Goal: Information Seeking & Learning: Find specific fact

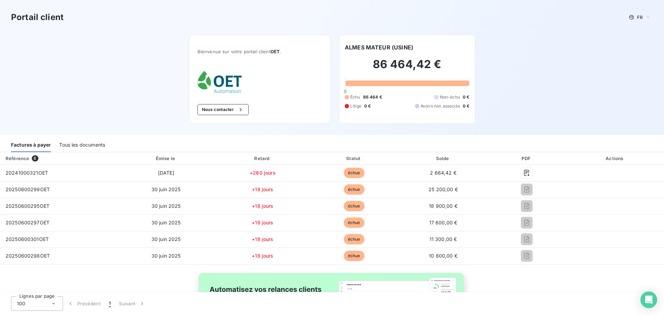
click at [404, 102] on div "Échu 86 464 € Non-échu 0 € Litige 0 € Avoirs non associés 0 €" at bounding box center [407, 101] width 124 height 15
click at [373, 45] on h6 "ALMES MATEUR (USINE)" at bounding box center [379, 47] width 68 height 8
click at [39, 145] on div "Factures à payer" at bounding box center [31, 145] width 40 height 15
click at [73, 146] on div "Tous les documents" at bounding box center [82, 145] width 46 height 15
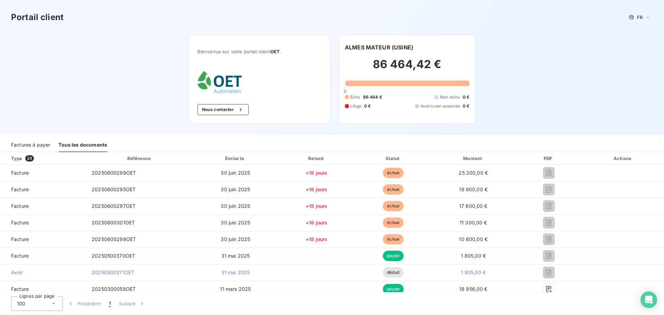
click at [29, 144] on div "Factures à payer" at bounding box center [30, 145] width 39 height 15
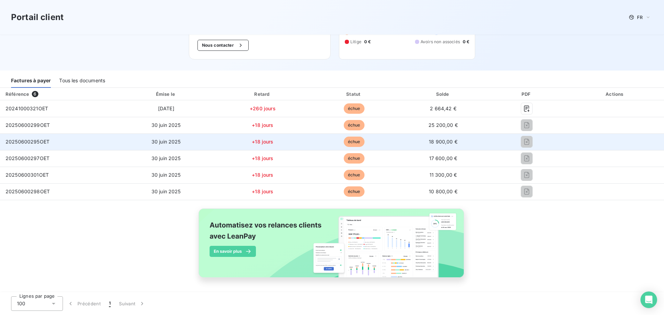
scroll to position [65, 0]
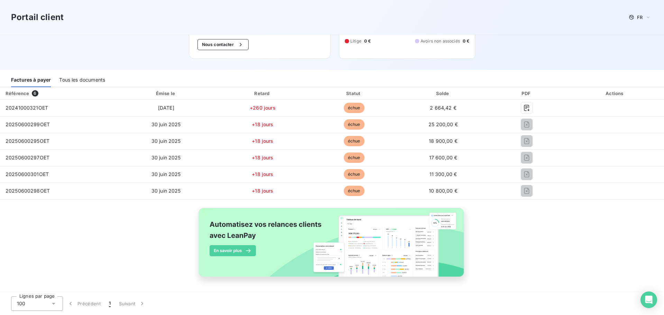
drag, startPoint x: 109, startPoint y: 302, endPoint x: 104, endPoint y: 255, distance: 48.0
click at [109, 302] on span "1" at bounding box center [110, 303] width 2 height 7
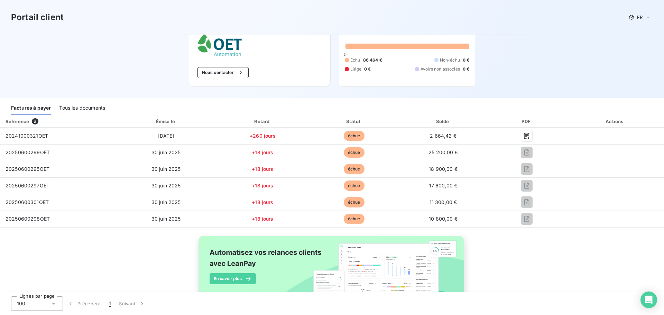
scroll to position [0, 0]
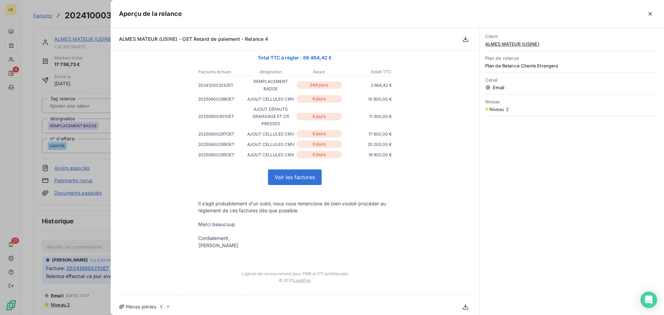
scroll to position [104, 0]
click at [288, 178] on link "Voir les factures" at bounding box center [294, 176] width 53 height 15
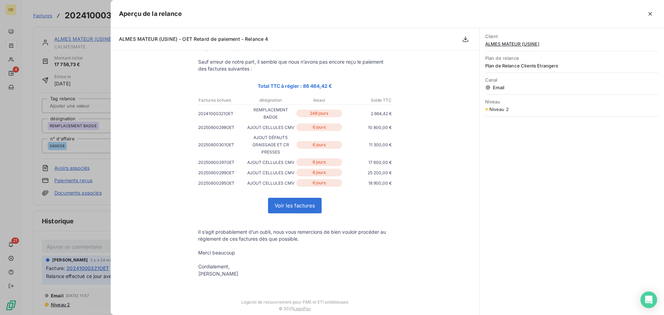
scroll to position [35, 0]
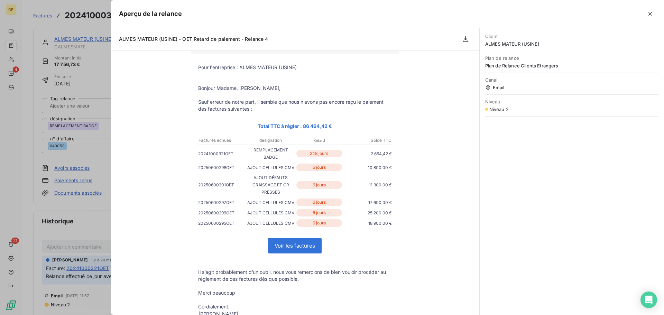
click at [293, 249] on link "Voir les factures" at bounding box center [294, 245] width 53 height 15
click at [645, 16] on button "button" at bounding box center [649, 13] width 11 height 11
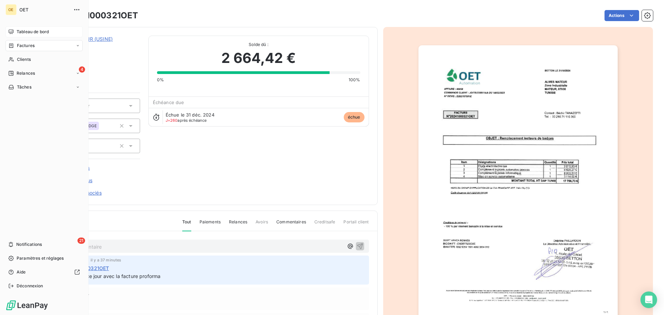
click at [29, 30] on span "Tableau de bord" at bounding box center [33, 32] width 32 height 6
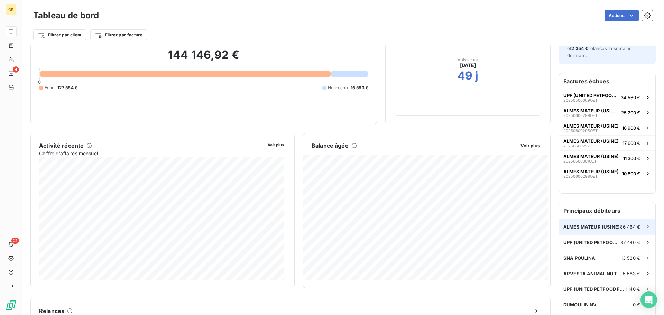
scroll to position [35, 0]
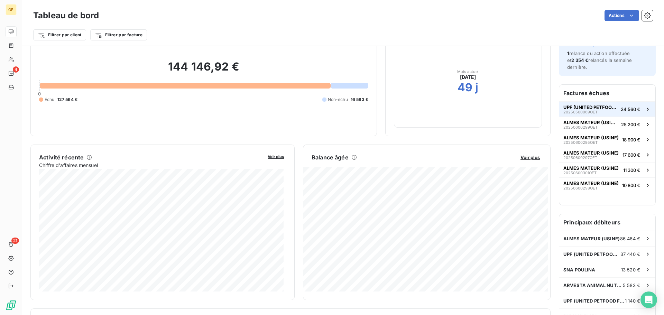
click at [595, 105] on span "UPF (UNITED PETFOOD FRANCE)" at bounding box center [590, 107] width 55 height 6
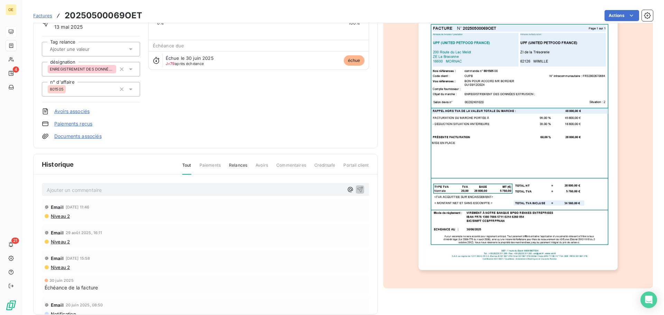
scroll to position [68, 0]
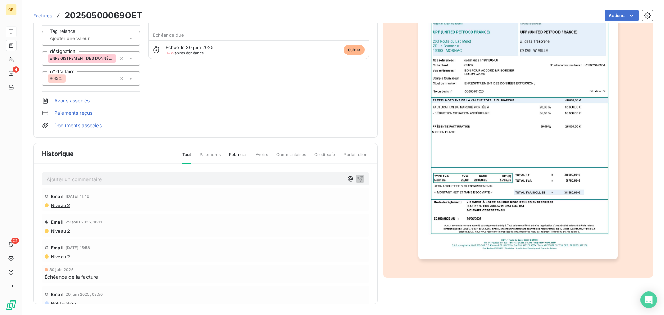
click at [63, 205] on span "Niveau 2" at bounding box center [60, 206] width 20 height 6
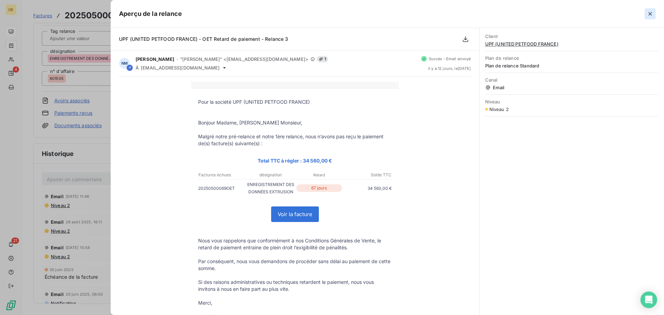
click at [649, 13] on icon "button" at bounding box center [649, 13] width 3 height 3
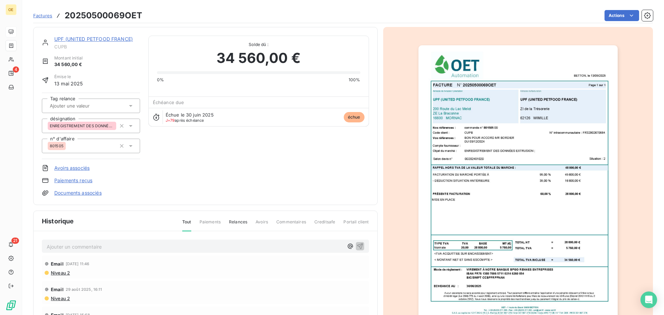
scroll to position [0, 0]
click at [40, 15] on span "Factures" at bounding box center [42, 16] width 19 height 6
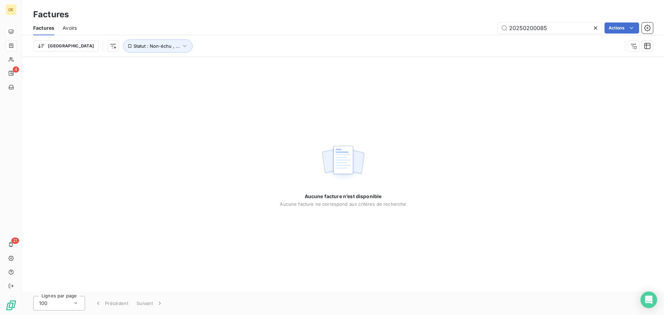
click at [41, 28] on span "Factures" at bounding box center [43, 28] width 21 height 7
click at [71, 28] on span "Avoirs" at bounding box center [70, 28] width 14 height 7
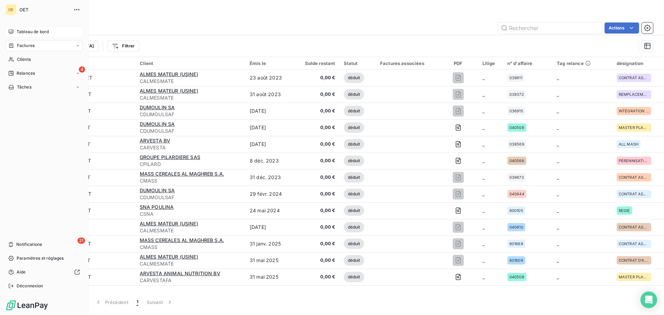
click at [26, 29] on span "Tableau de bord" at bounding box center [33, 32] width 32 height 6
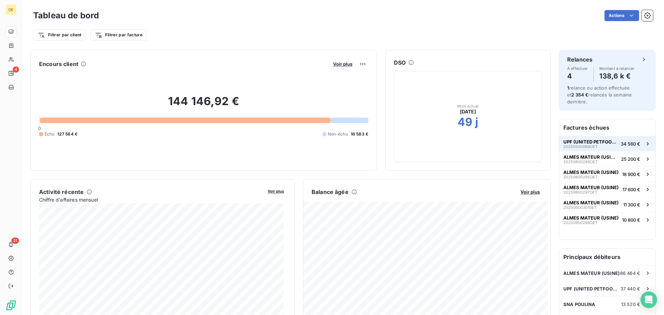
click at [571, 141] on span "UPF (UNITED PETFOOD FRANCE)" at bounding box center [590, 142] width 55 height 6
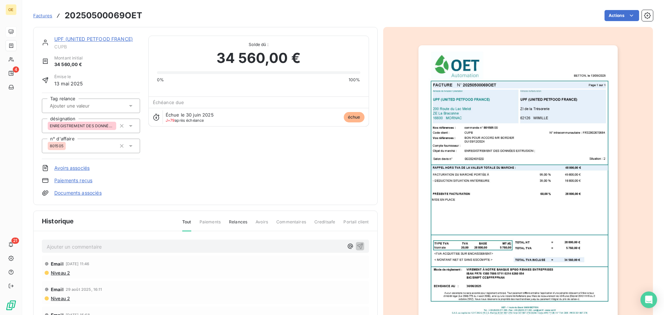
click at [96, 38] on link "UPF (UNITED PETFOOD FRANCE)" at bounding box center [93, 39] width 78 height 6
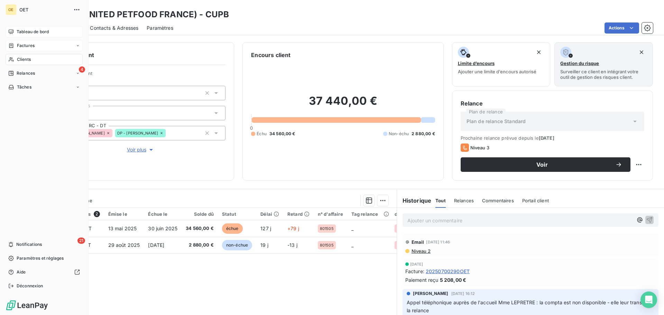
click at [21, 46] on span "Factures" at bounding box center [26, 46] width 18 height 6
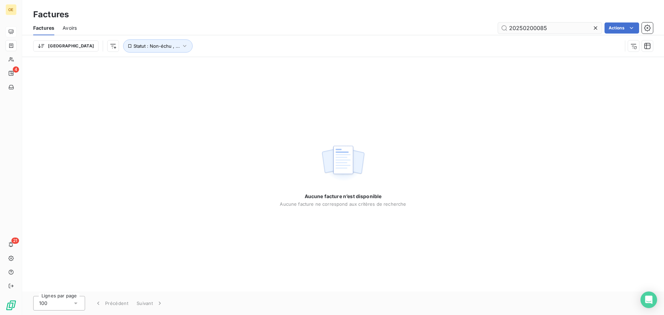
drag, startPoint x: 526, startPoint y: 27, endPoint x: 555, endPoint y: 28, distance: 29.0
click at [555, 28] on input "20250200085" at bounding box center [550, 27] width 104 height 11
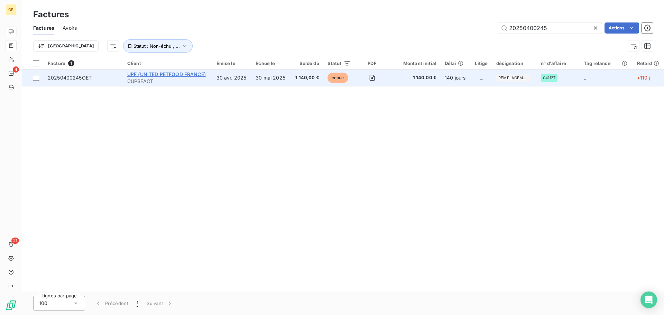
type input "20250400245"
click at [179, 74] on span "UPF (UNITED PETFOOD FRANCE)" at bounding box center [166, 74] width 78 height 6
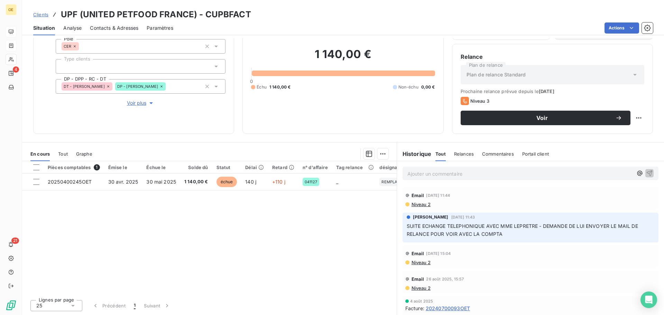
click at [419, 204] on span "Niveau 2" at bounding box center [421, 205] width 20 height 6
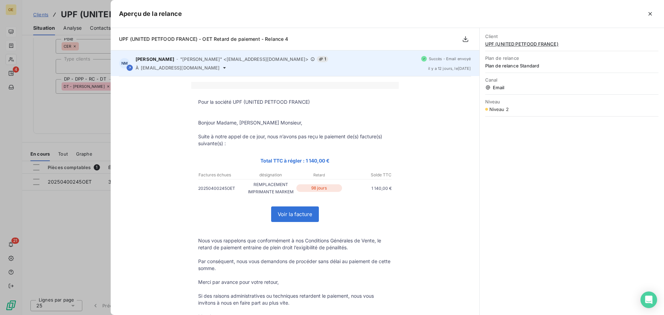
click at [191, 68] on span "[EMAIL_ADDRESS][DOMAIN_NAME]" at bounding box center [180, 68] width 79 height 6
click at [226, 67] on icon at bounding box center [224, 67] width 3 height 1
drag, startPoint x: 141, startPoint y: 67, endPoint x: 229, endPoint y: 72, distance: 87.9
click at [229, 72] on div "NM [PERSON_NAME] - "[PERSON_NAME]" <[EMAIL_ADDRESS][DOMAIN_NAME]> 1 À [EMAIL_AD…" at bounding box center [295, 63] width 368 height 26
copy div "[EMAIL_ADDRESS][DOMAIN_NAME]"
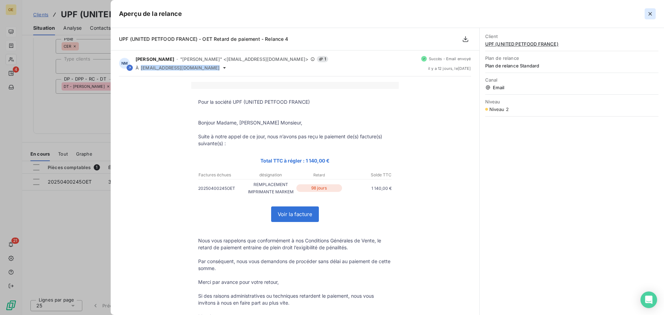
click at [650, 13] on icon "button" at bounding box center [649, 13] width 3 height 3
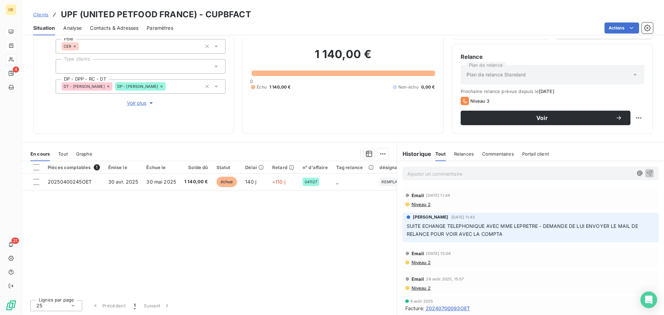
click at [40, 14] on span "Clients" at bounding box center [40, 15] width 15 height 6
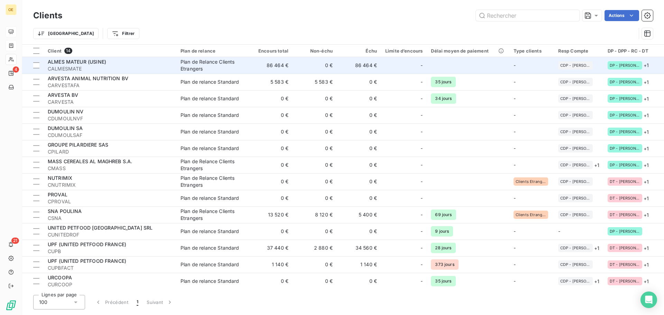
click at [122, 65] on span "CALMESMATE" at bounding box center [110, 68] width 124 height 7
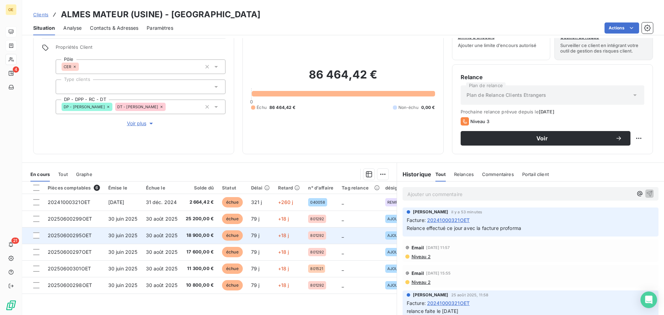
scroll to position [47, 0]
